Goal: Task Accomplishment & Management: Use online tool/utility

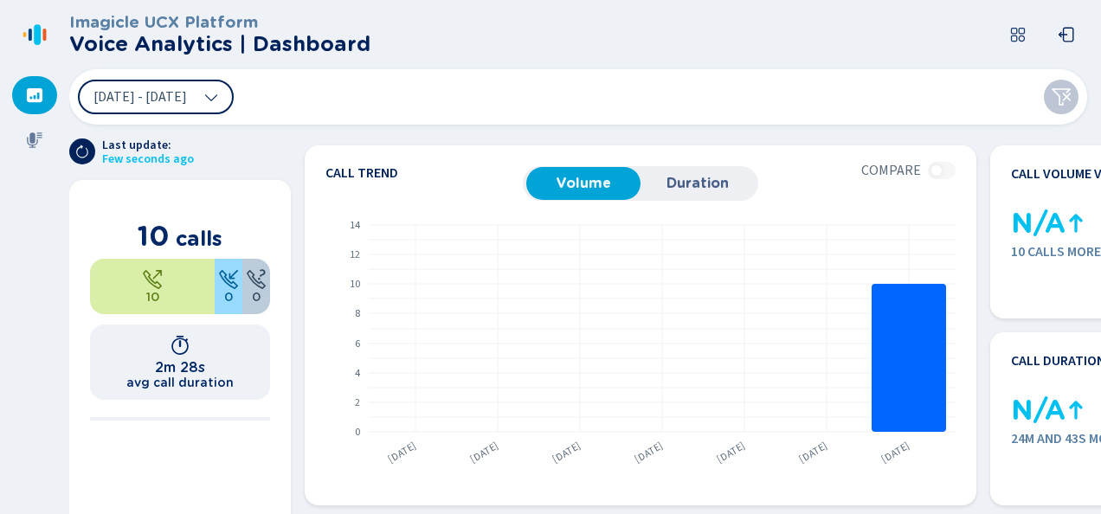
click at [29, 78] on div at bounding box center [34, 95] width 45 height 38
click at [31, 97] on icon at bounding box center [34, 95] width 17 height 17
click at [37, 133] on icon at bounding box center [35, 140] width 16 height 16
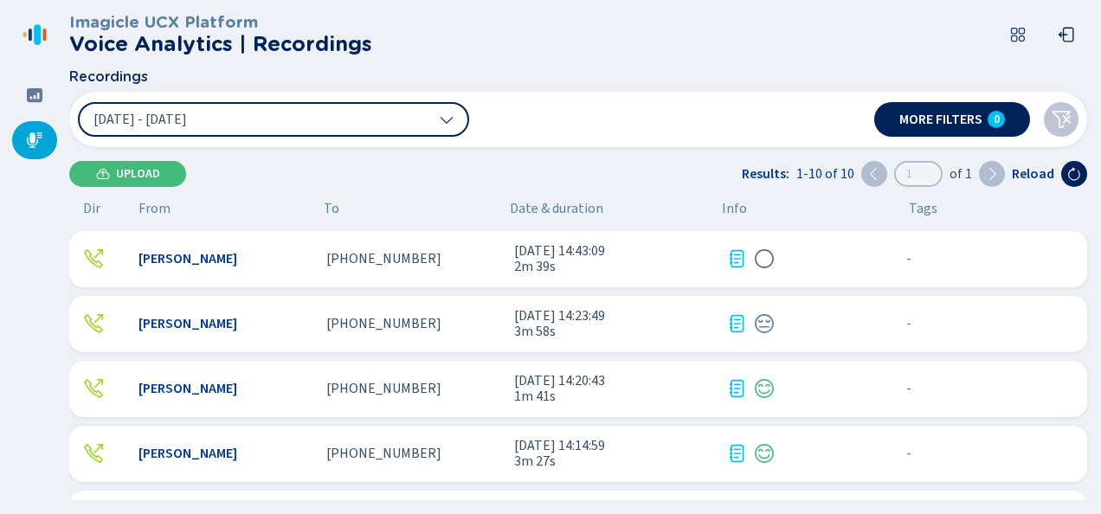
click at [402, 267] on span "+12173566454" at bounding box center [383, 259] width 115 height 16
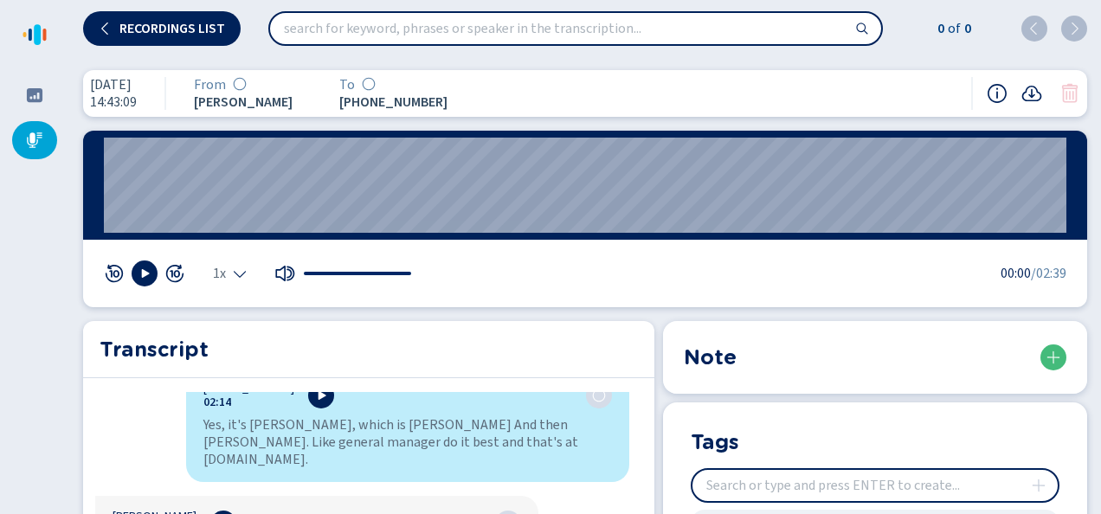
scroll to position [2510, 0]
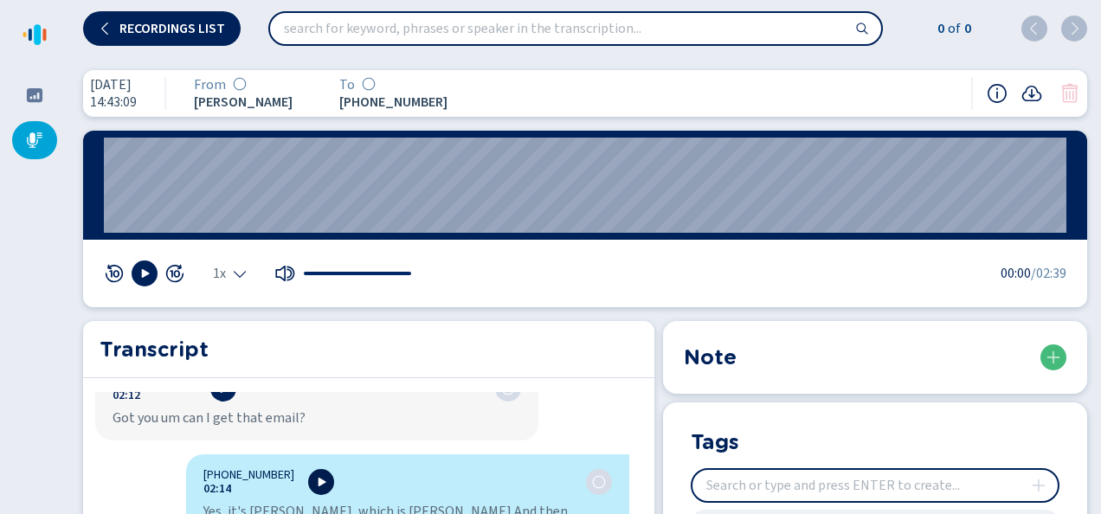
click at [314, 475] on icon at bounding box center [321, 482] width 14 height 14
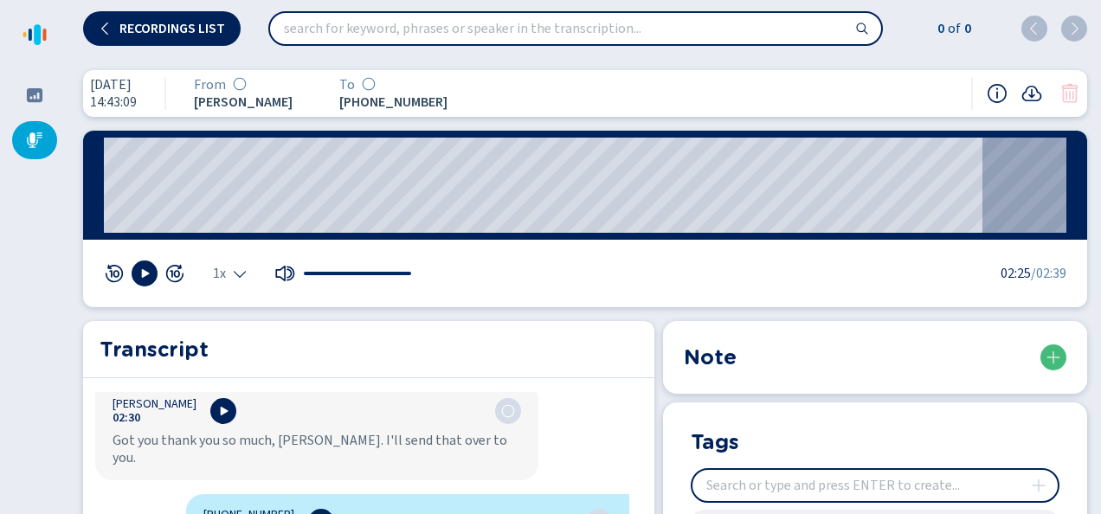
scroll to position [2683, 0]
